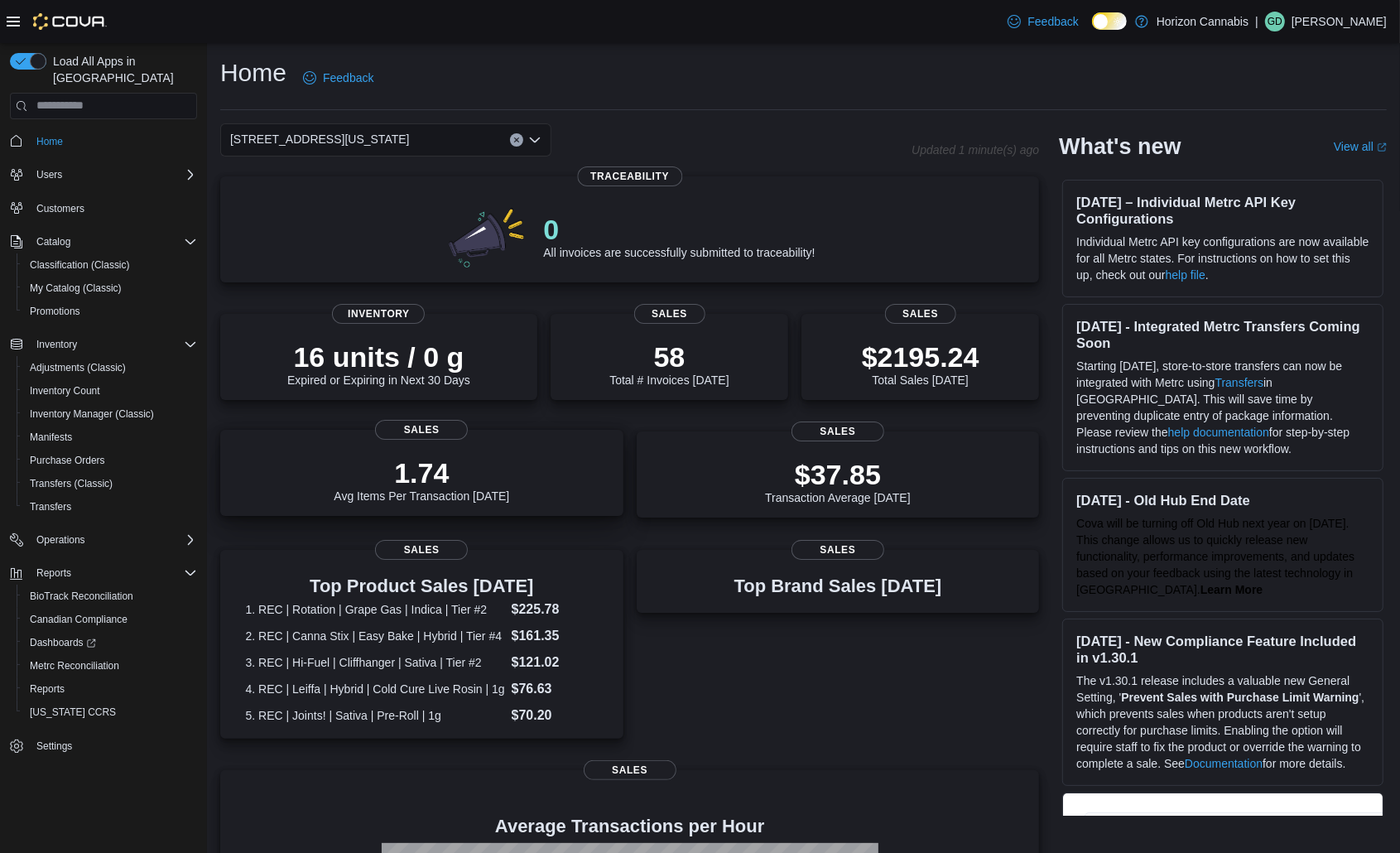
scroll to position [279, 0]
